Goal: Navigation & Orientation: Understand site structure

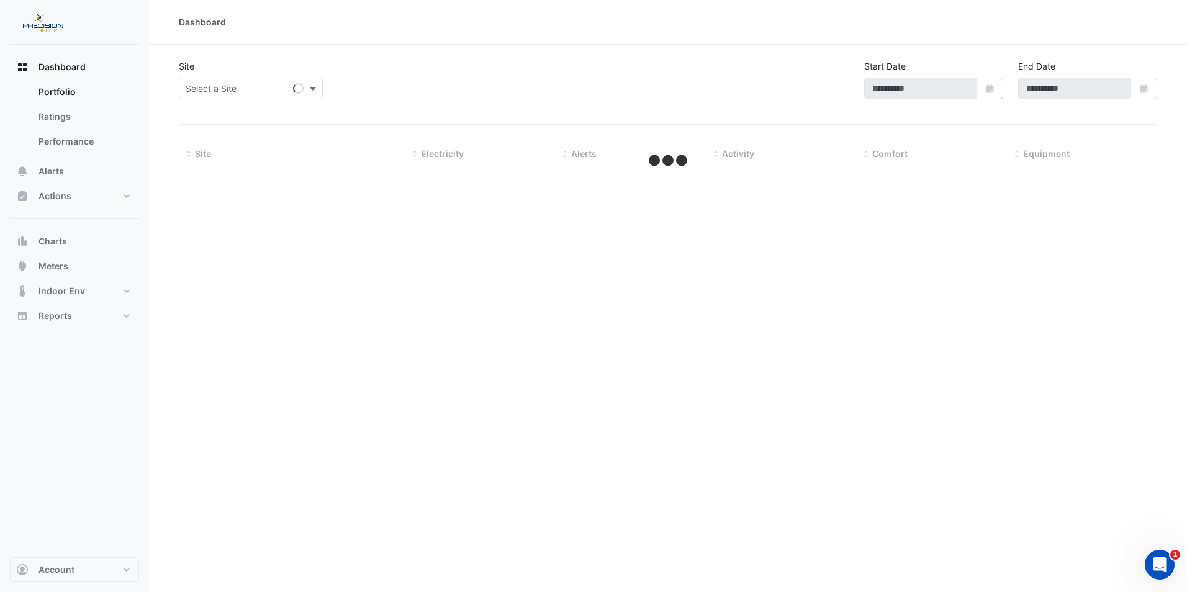
type input "**********"
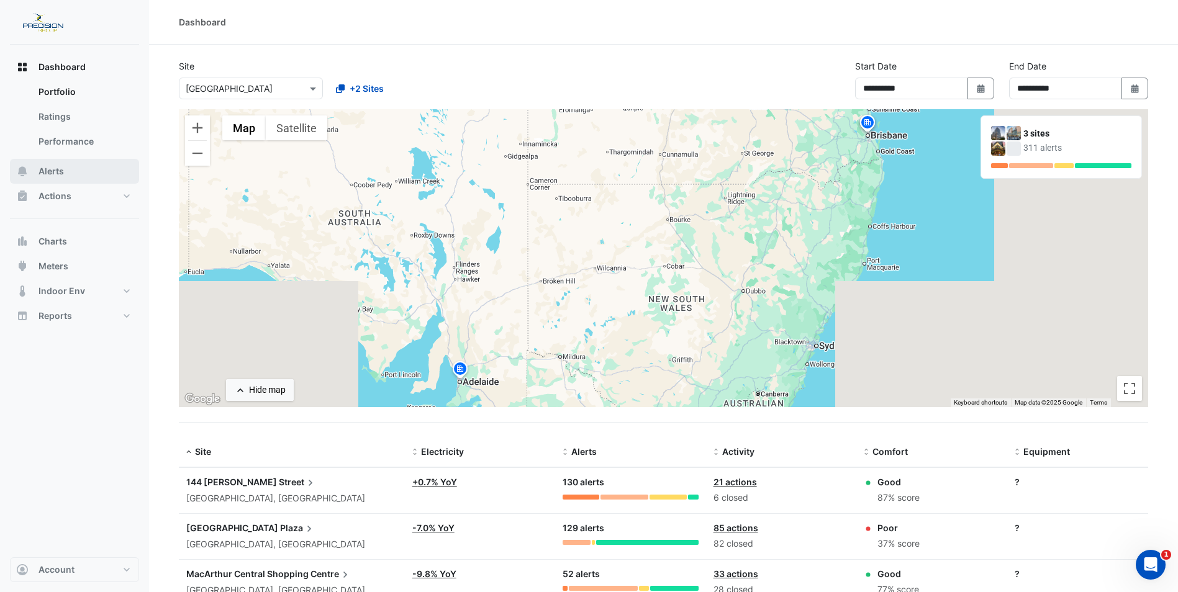
click at [54, 171] on span "Alerts" at bounding box center [50, 171] width 25 height 12
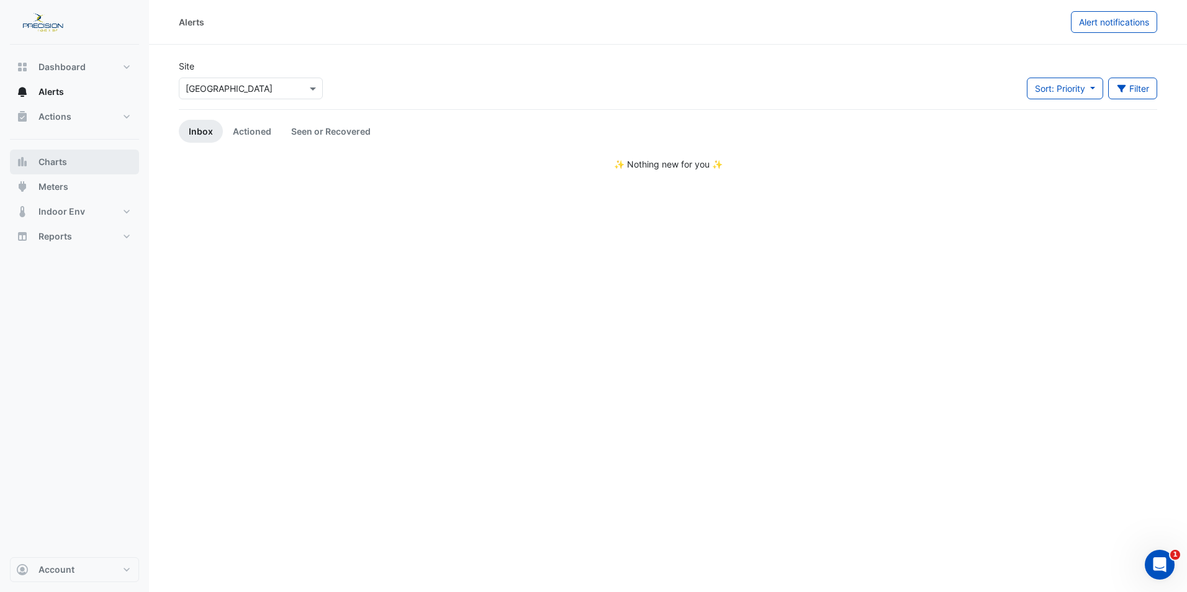
click at [56, 166] on span "Charts" at bounding box center [52, 162] width 29 height 12
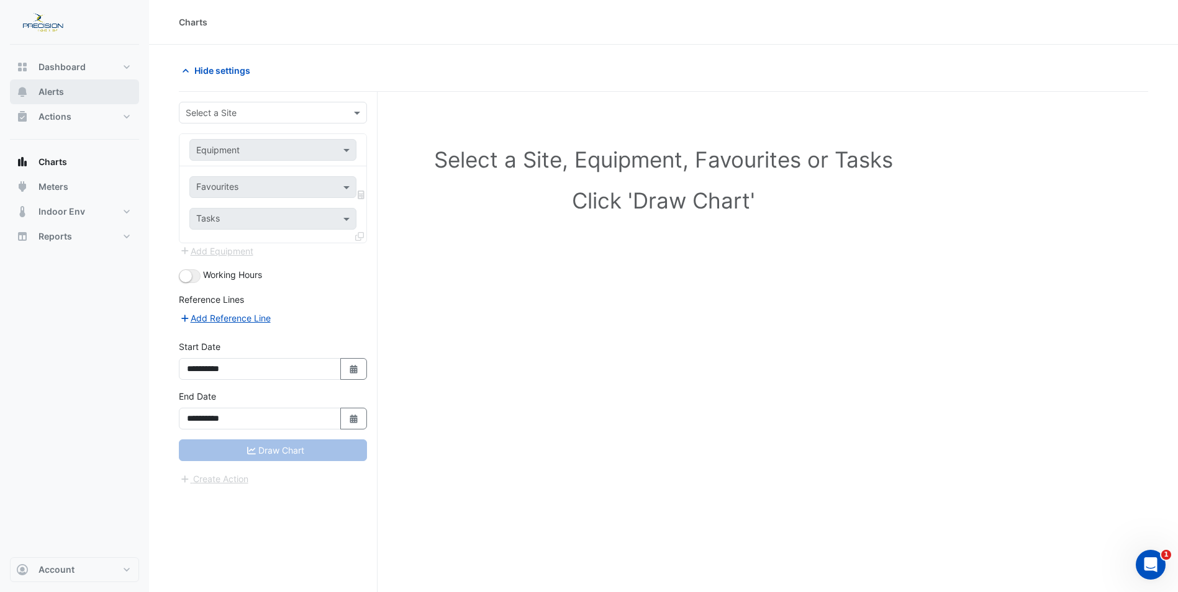
click at [91, 94] on button "Alerts" at bounding box center [74, 91] width 129 height 25
